Goal: Entertainment & Leisure: Consume media (video, audio)

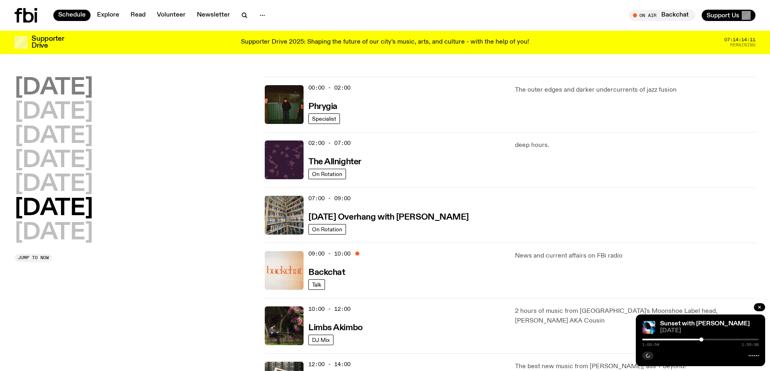
click at [49, 89] on h2 "[DATE]" at bounding box center [54, 88] width 78 height 23
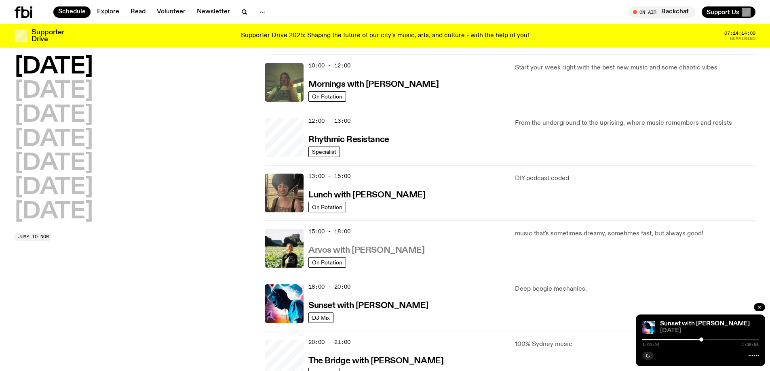
scroll to position [265, 0]
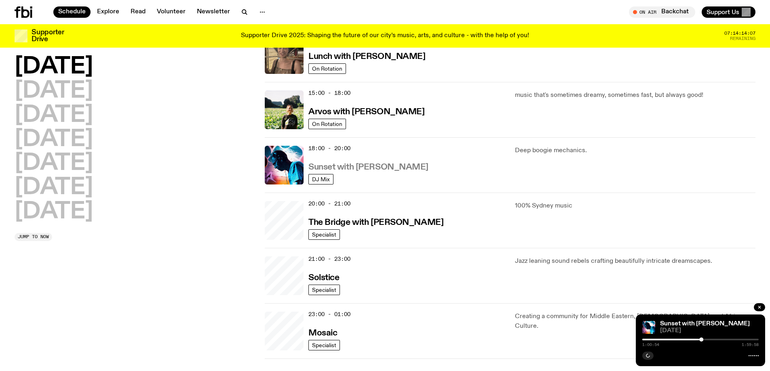
click at [366, 167] on h3 "Sunset with [PERSON_NAME]" at bounding box center [368, 167] width 120 height 8
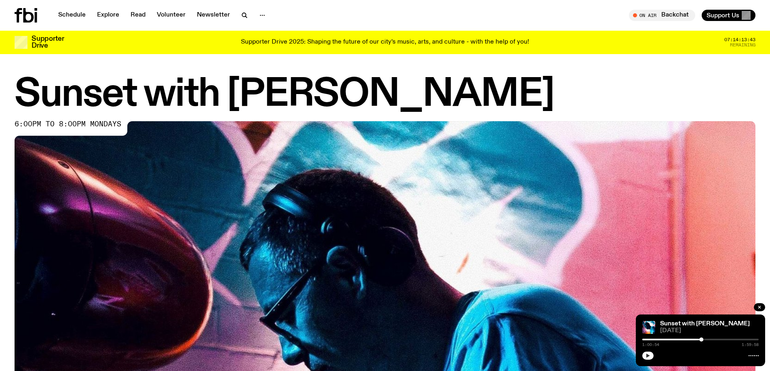
click at [648, 354] on icon "button" at bounding box center [647, 356] width 5 height 5
click at [646, 355] on icon "button" at bounding box center [647, 356] width 5 height 5
click at [647, 355] on icon "button" at bounding box center [648, 356] width 4 height 4
click at [645, 340] on div at bounding box center [645, 340] width 116 height 2
